Goal: Task Accomplishment & Management: Manage account settings

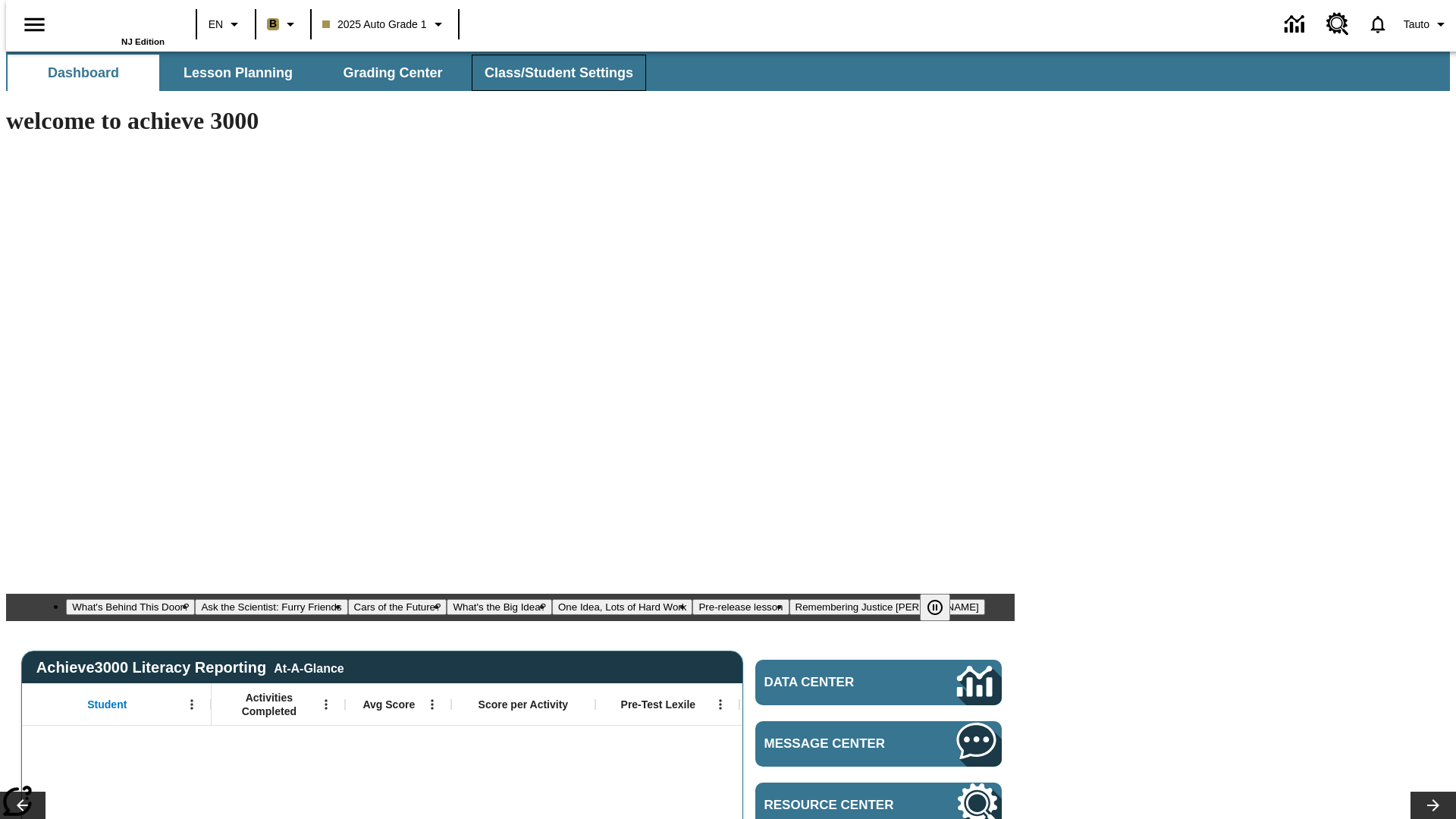
click at [551, 73] on span "Class/Student Settings" at bounding box center [558, 73] width 148 height 17
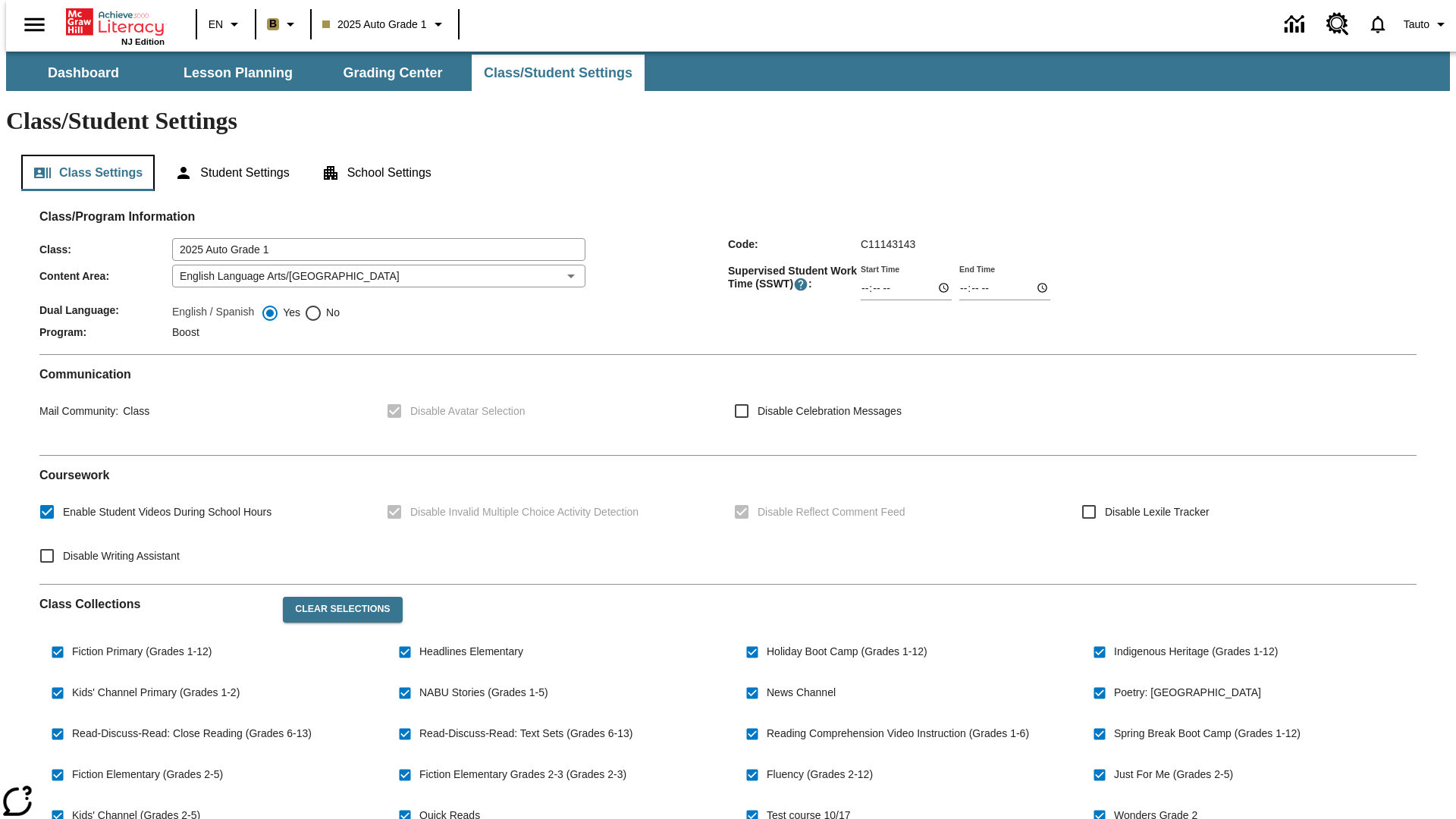
click at [81, 155] on button "Class Settings" at bounding box center [87, 173] width 134 height 36
checkbox input "true"
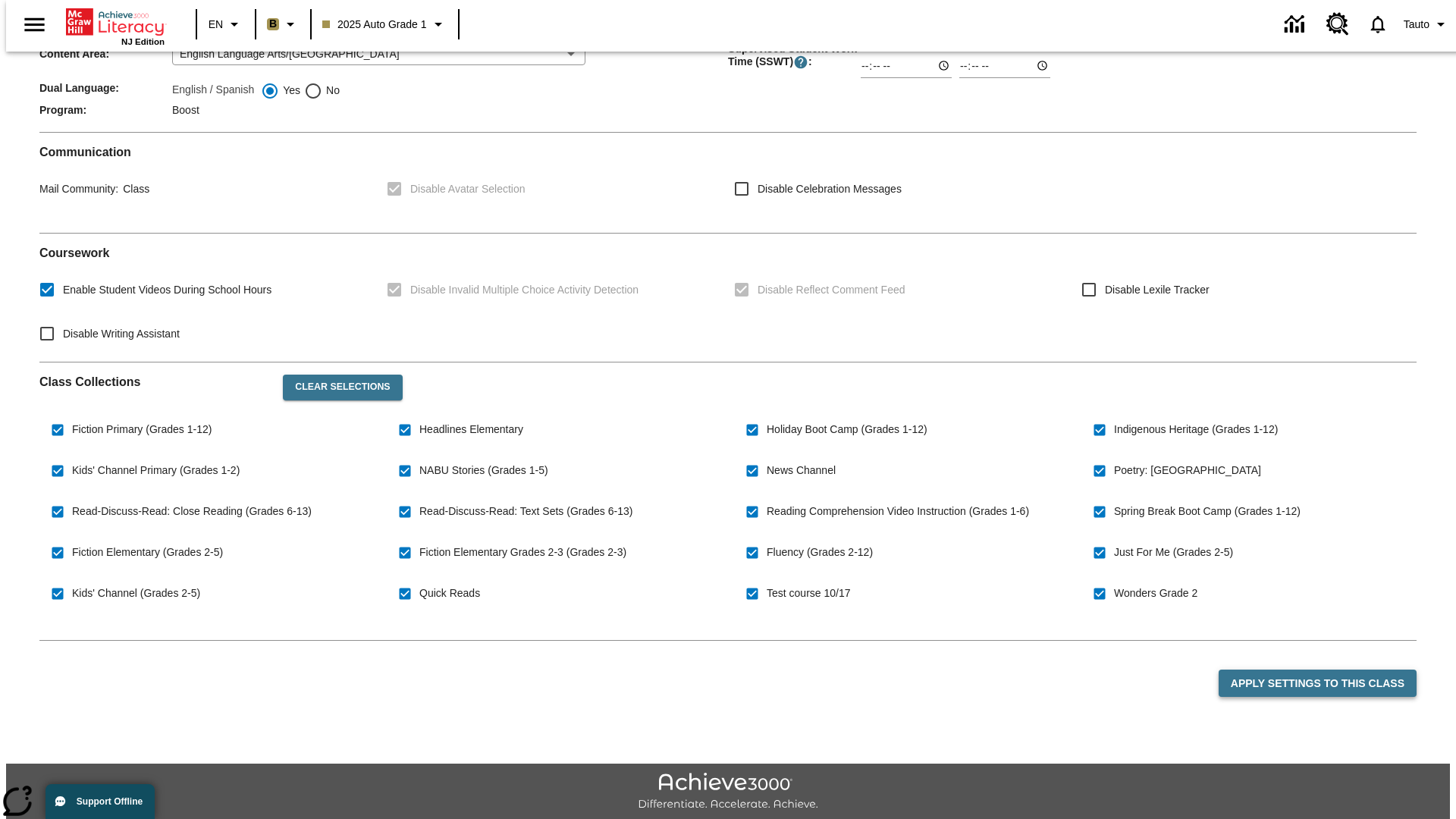
scroll to position [113, 12]
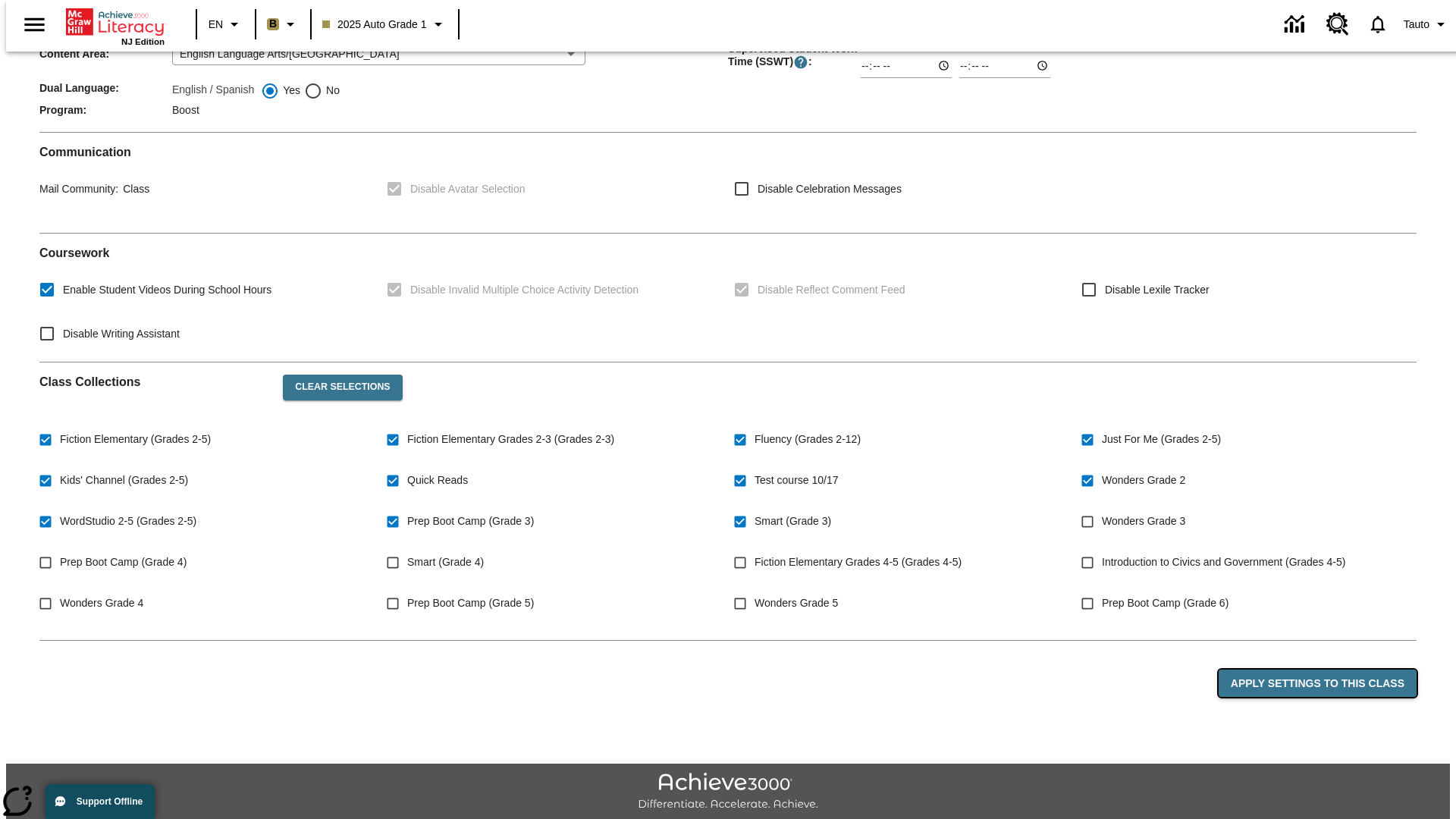
click at [1328, 669] on button "Apply Settings to this Class" at bounding box center [1318, 683] width 198 height 28
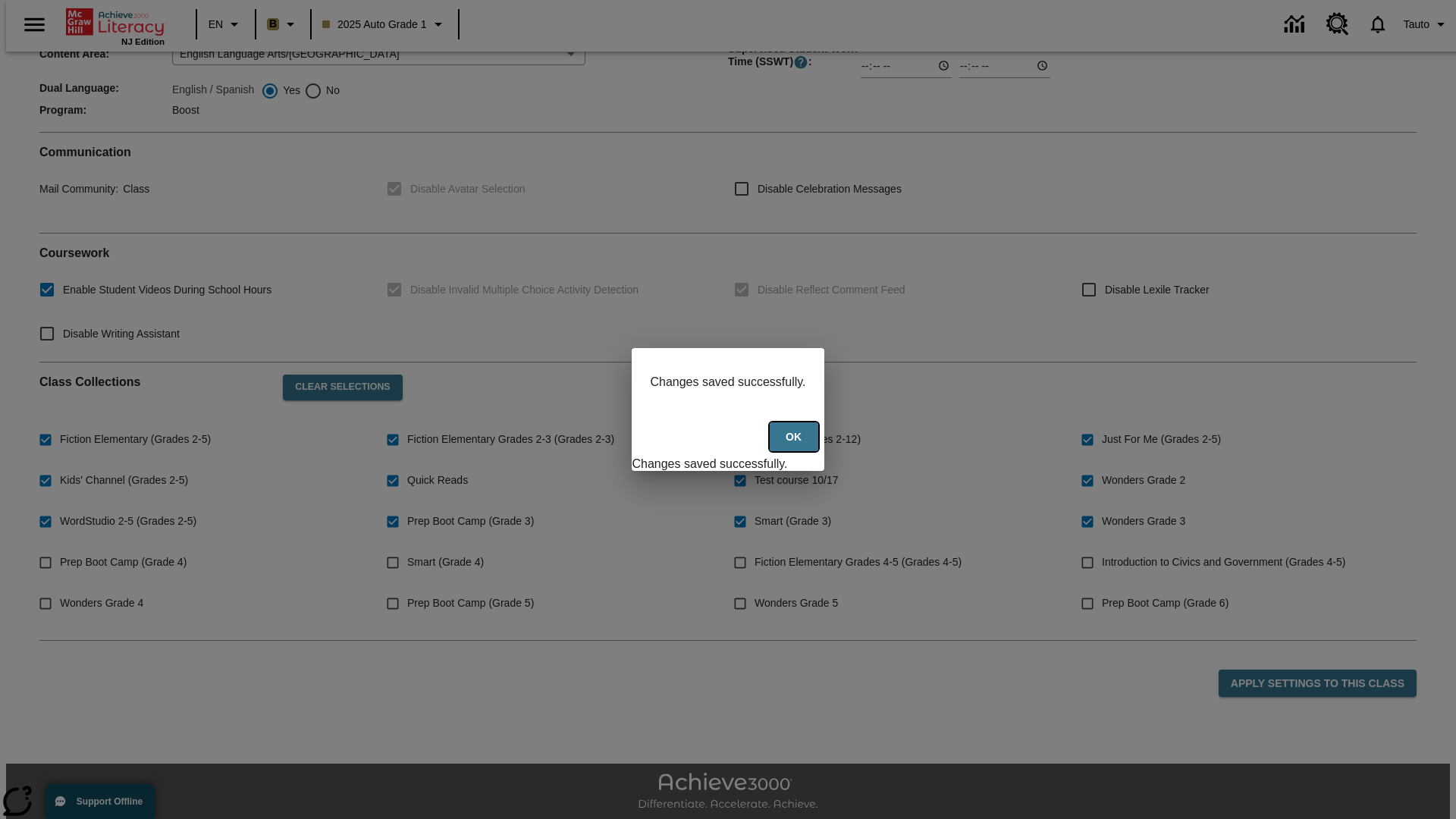
click at [795, 444] on button "Ok" at bounding box center [794, 437] width 48 height 30
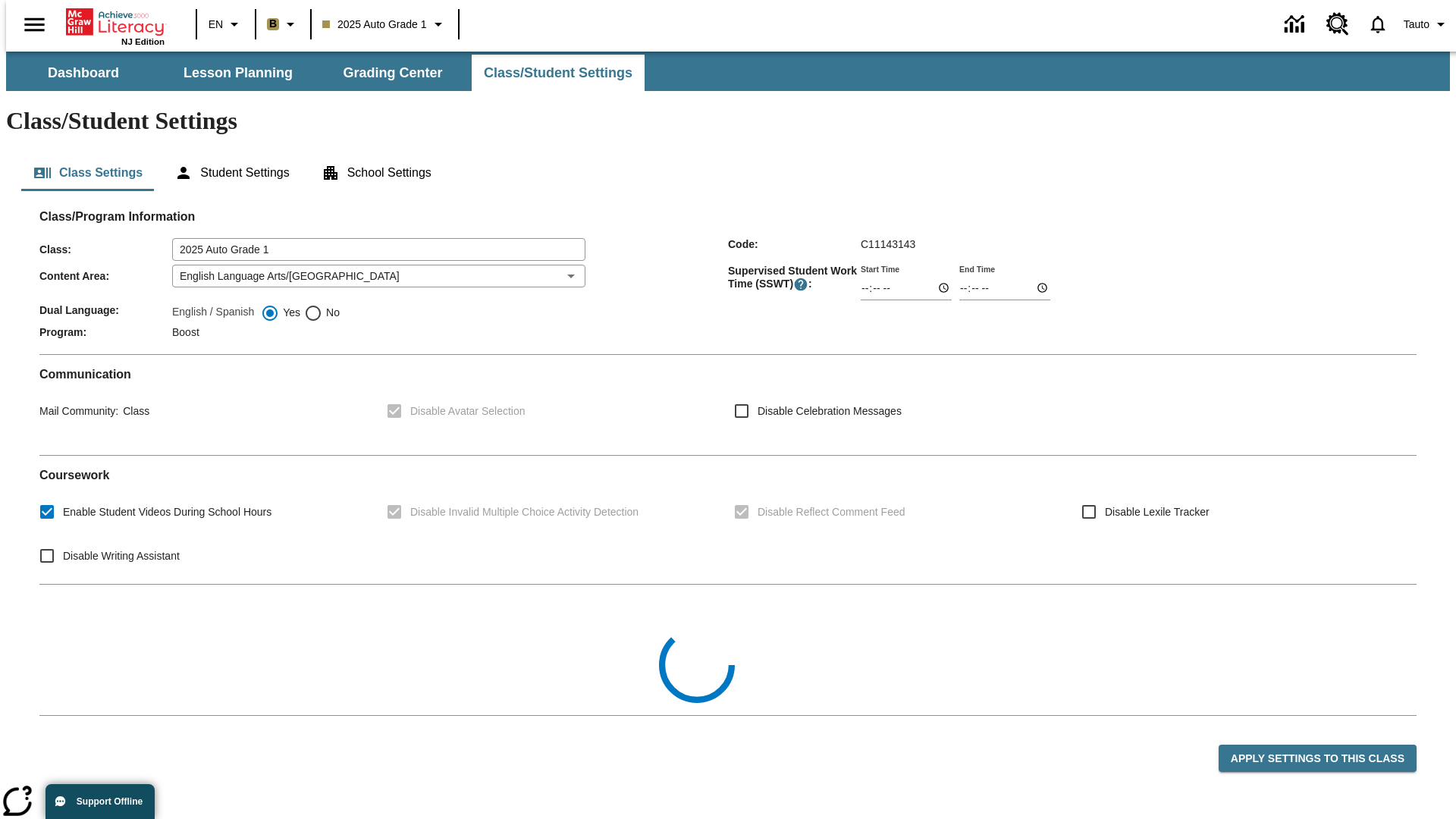
scroll to position [222, 0]
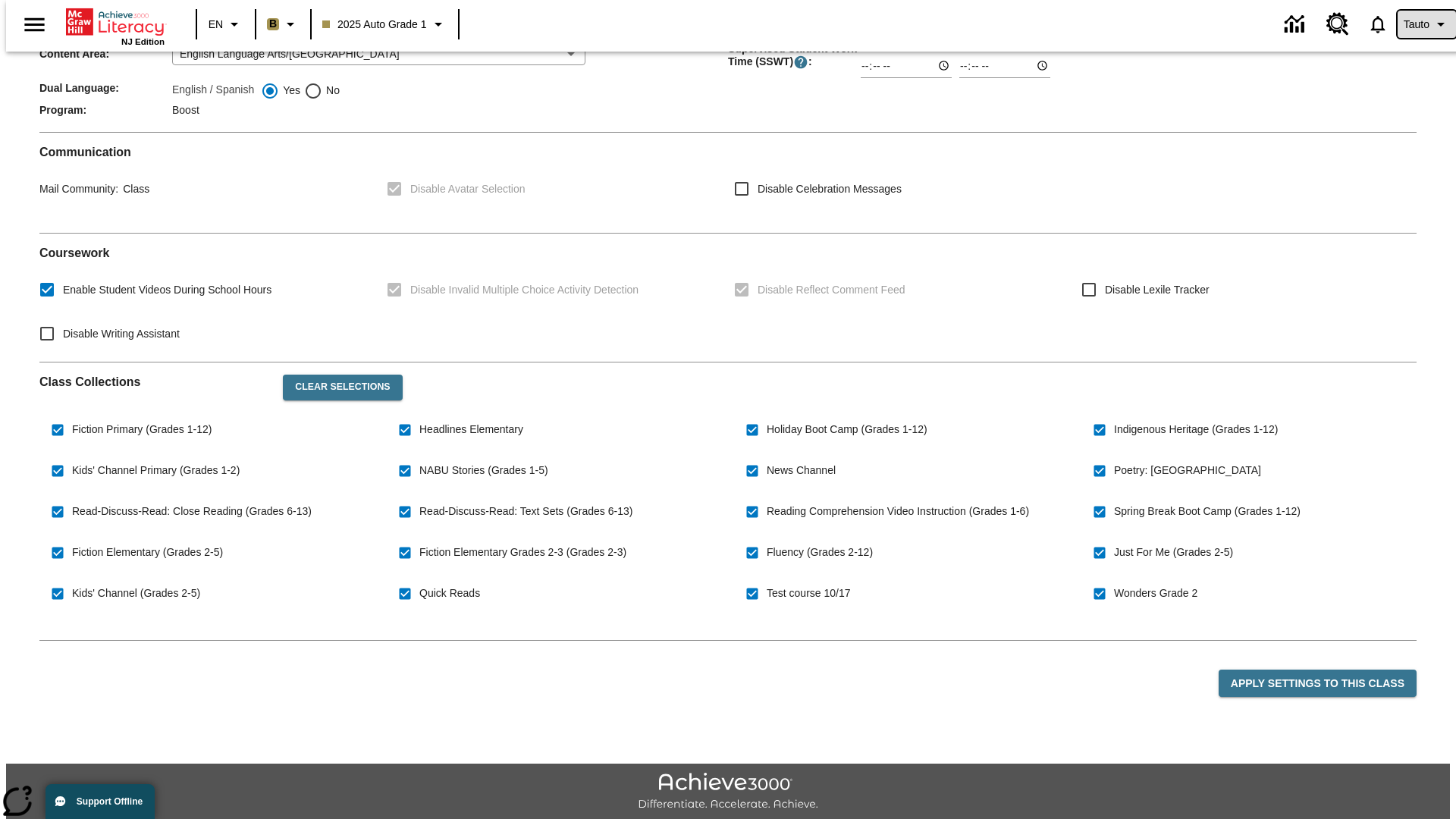
click at [1419, 25] on span "Tauto" at bounding box center [1417, 25] width 25 height 16
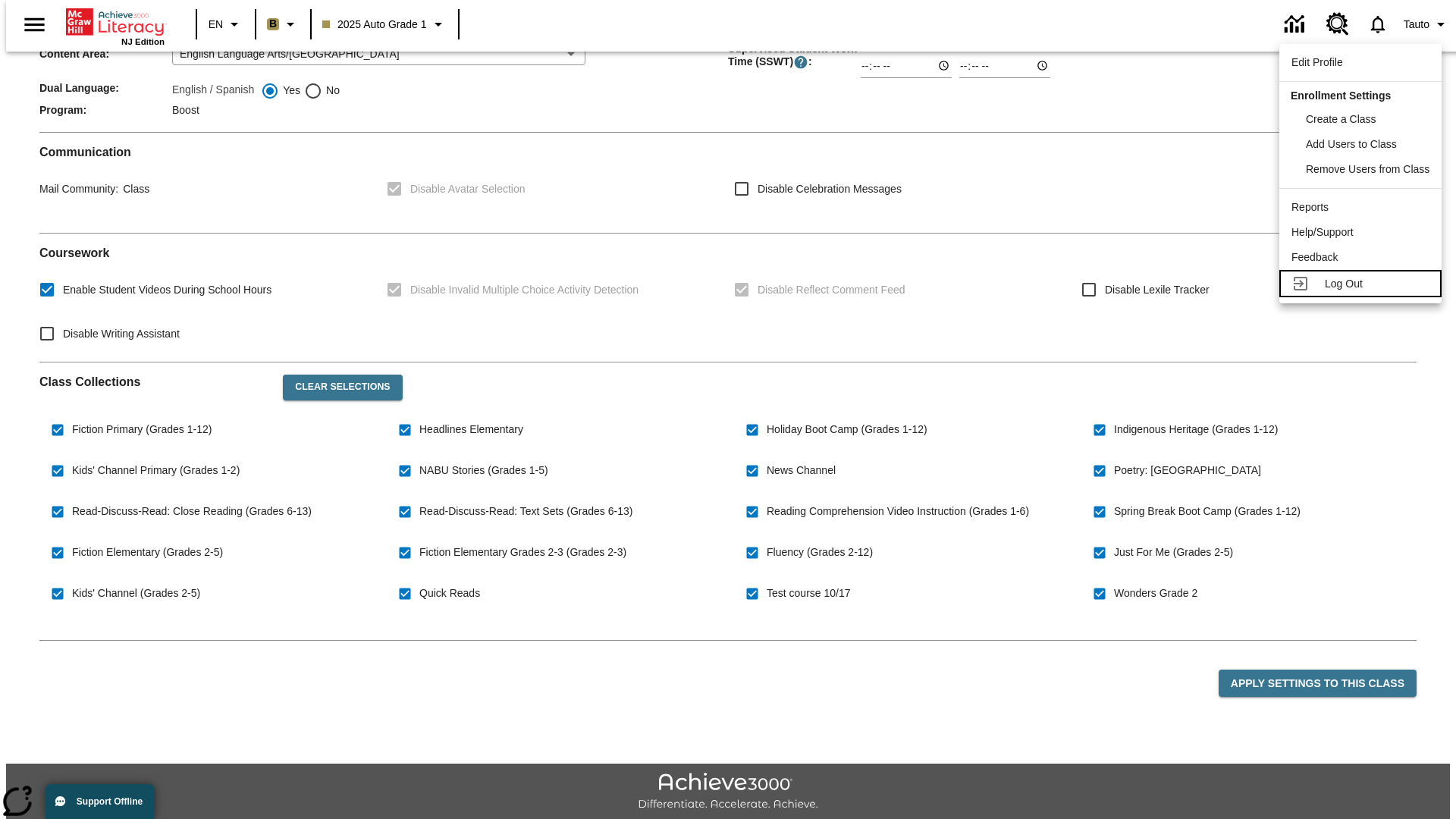
click at [1361, 284] on span "Log Out" at bounding box center [1344, 283] width 38 height 12
